Goal: Navigation & Orientation: Find specific page/section

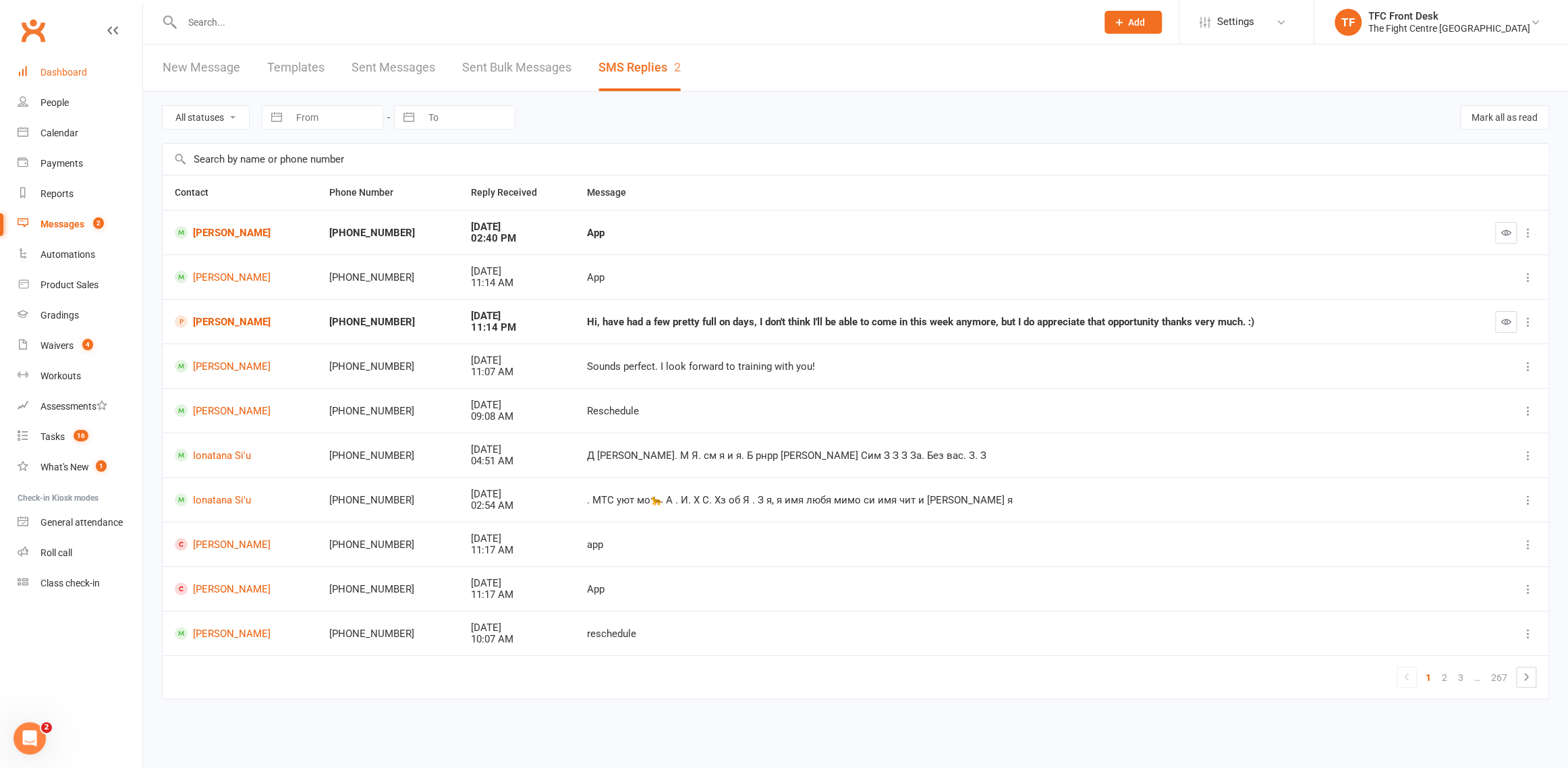
click at [93, 80] on link "Dashboard" at bounding box center [79, 72] width 125 height 30
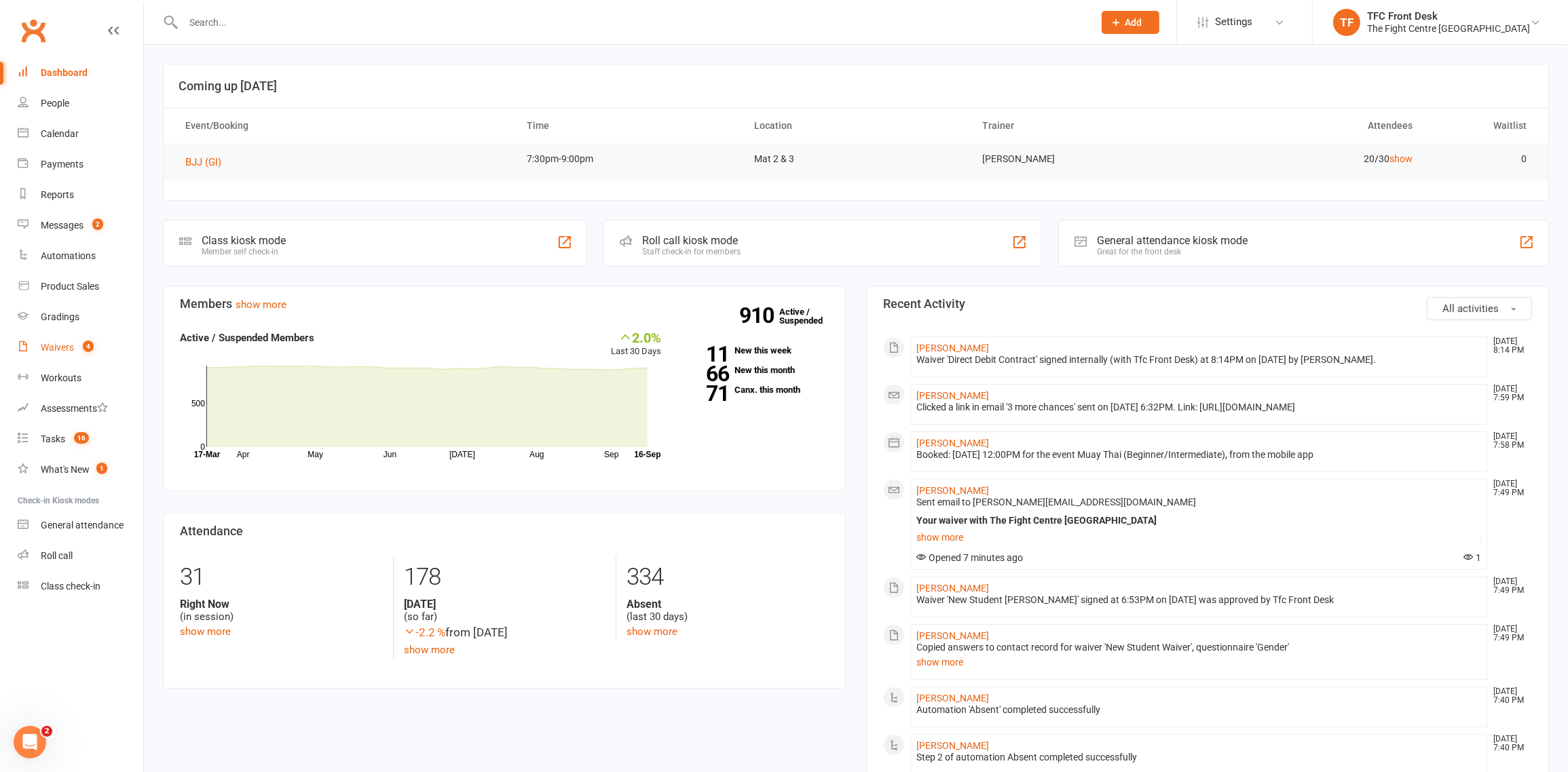
click at [102, 349] on link "Waivers 4" at bounding box center [80, 347] width 126 height 30
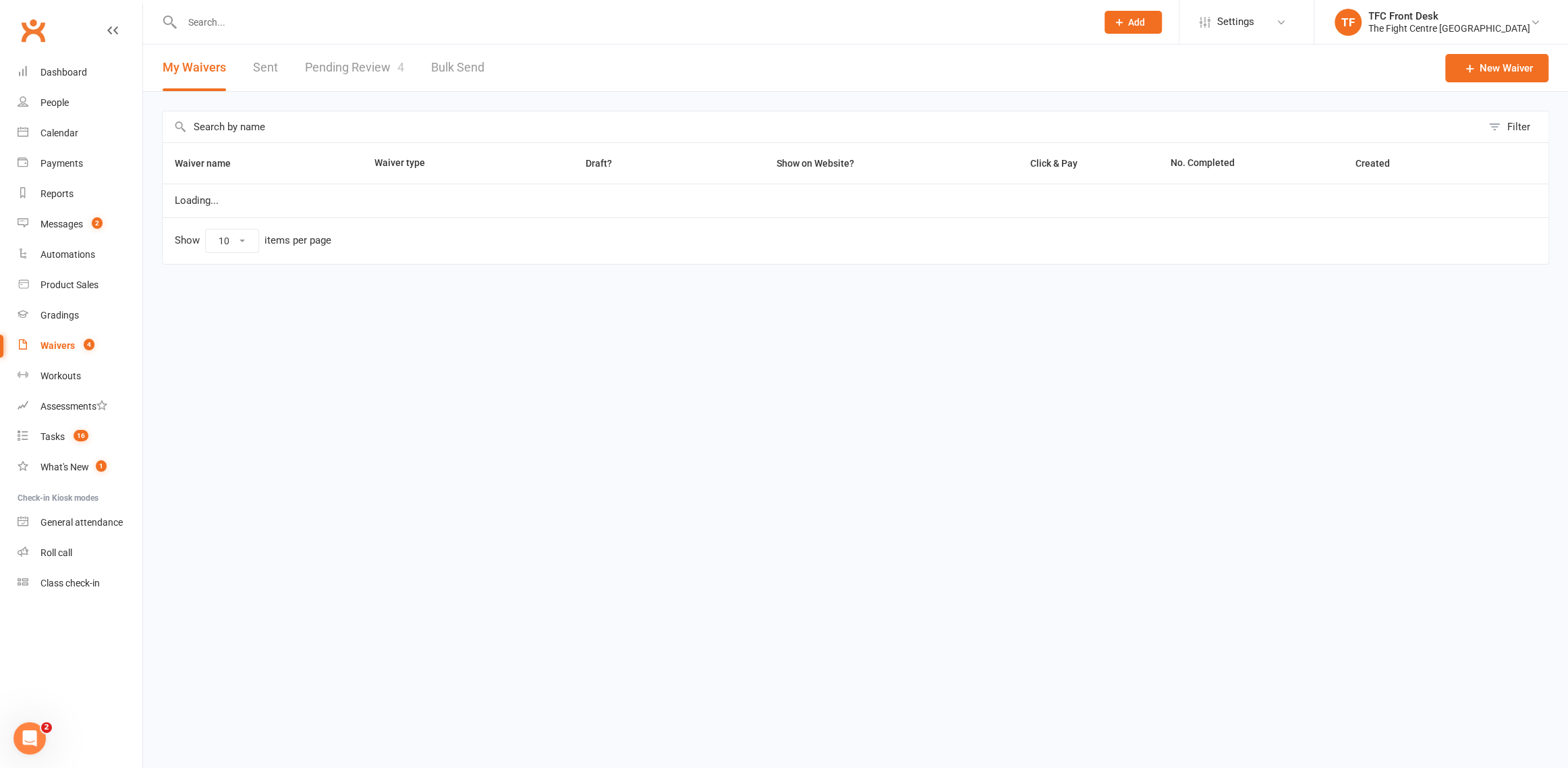
click at [358, 73] on link "Pending Review 4" at bounding box center [354, 68] width 99 height 46
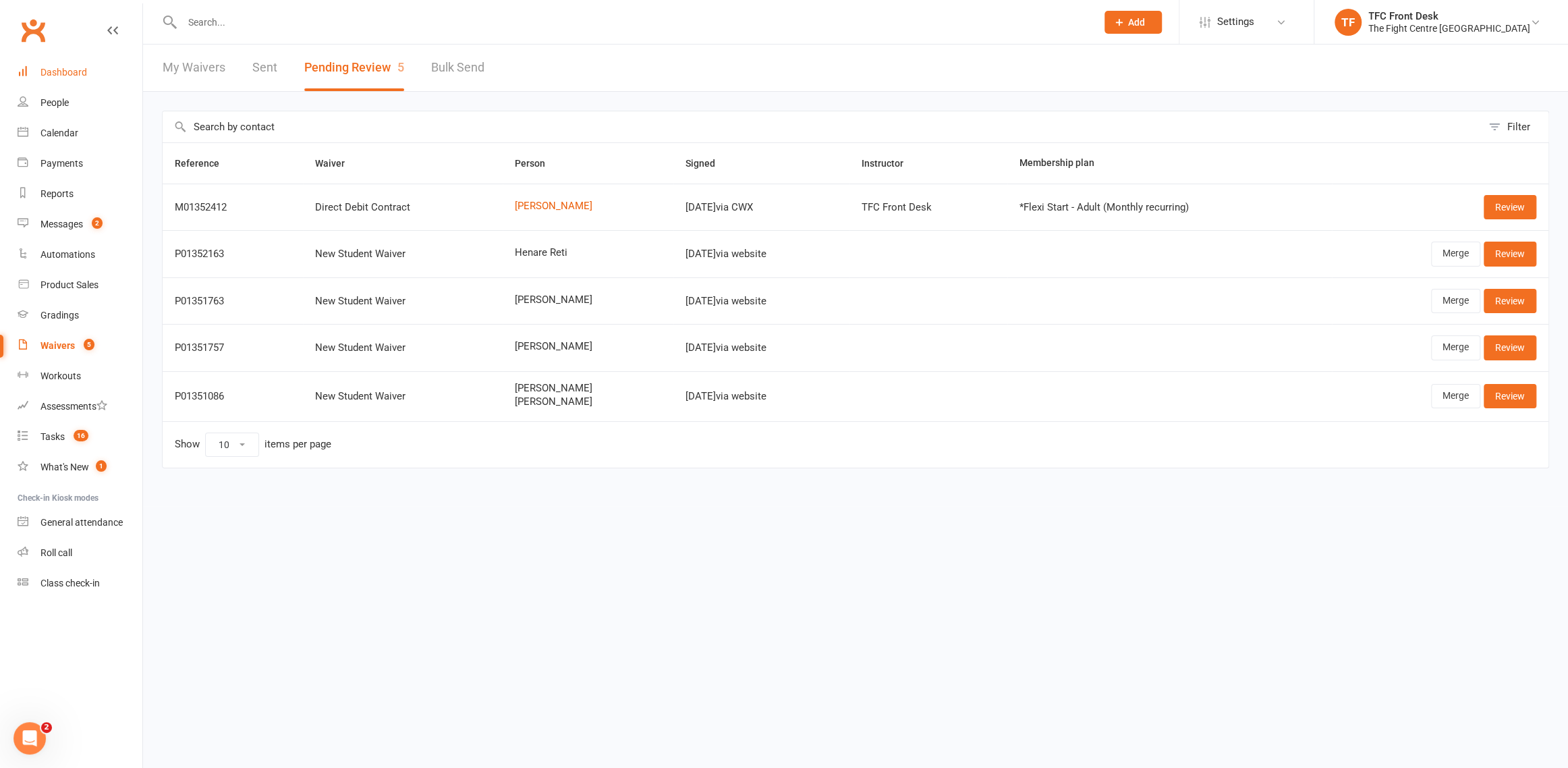
click at [37, 65] on link "Dashboard" at bounding box center [79, 72] width 125 height 30
